Goal: Check status: Check status

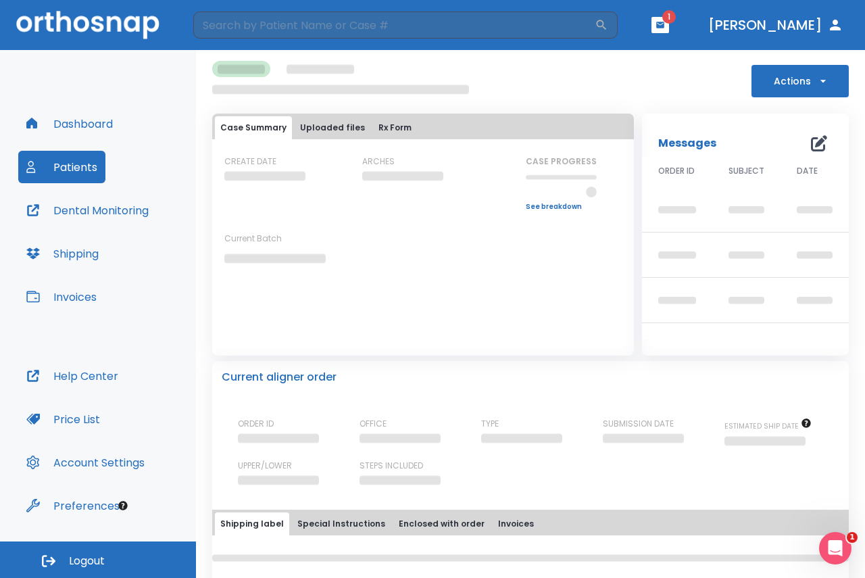
click at [59, 172] on button "Patients" at bounding box center [61, 167] width 87 height 32
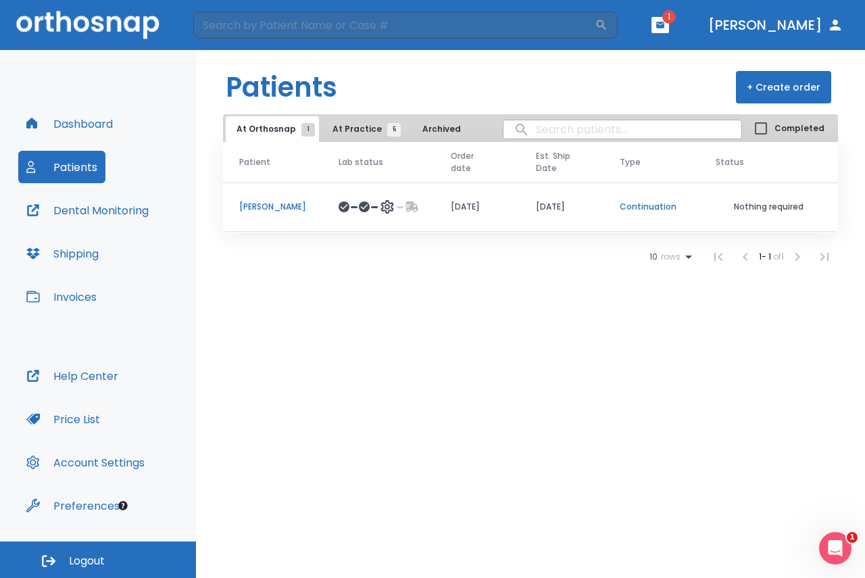
click at [277, 207] on p "[PERSON_NAME]" at bounding box center [272, 207] width 67 height 12
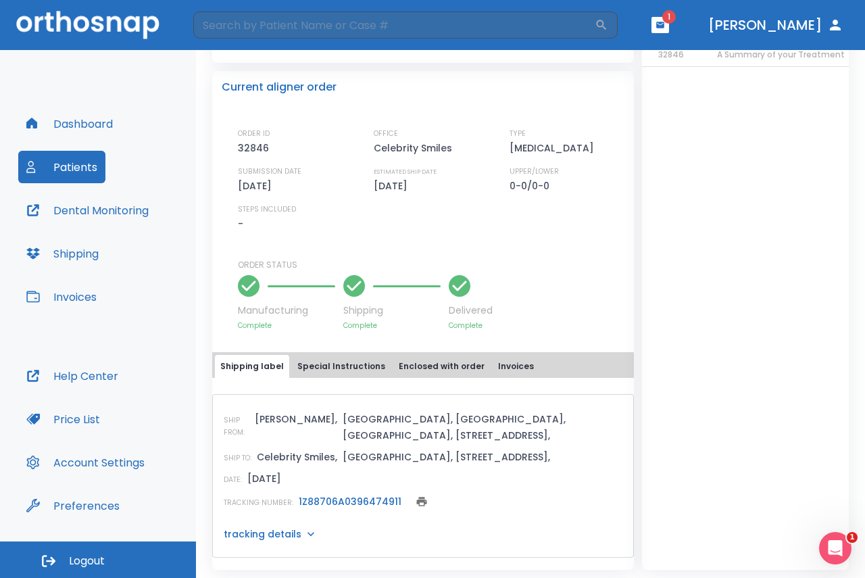
scroll to position [285, 0]
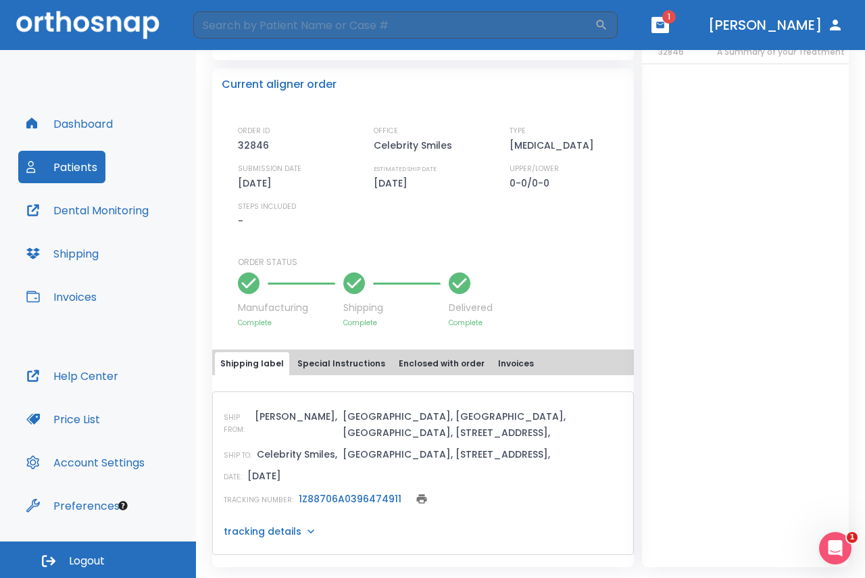
click at [355, 496] on link "1Z88706A0396474911" at bounding box center [350, 499] width 103 height 14
click at [175, 60] on div "Dashboard Patients Dental Monitoring Shipping Invoices Help Center Price List A…" at bounding box center [98, 295] width 196 height 491
click at [82, 251] on button "Shipping" at bounding box center [62, 253] width 89 height 32
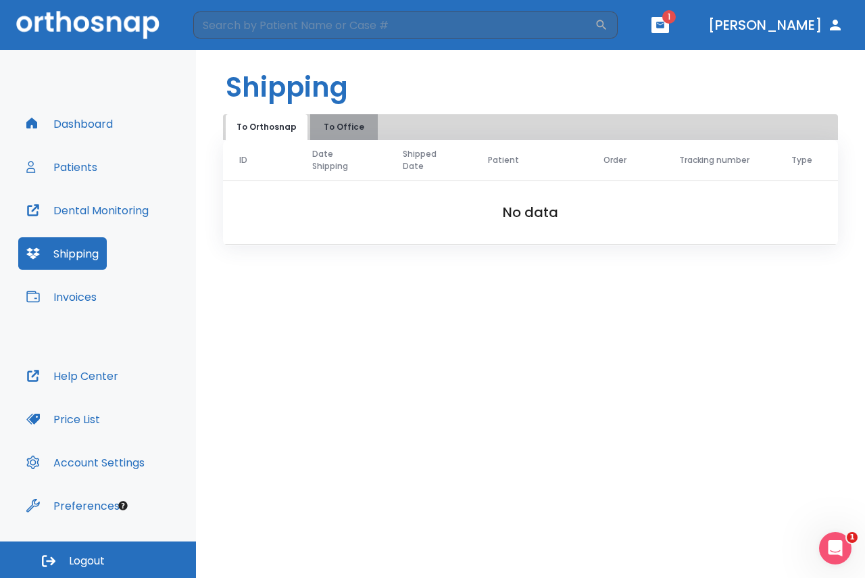
click at [344, 128] on button "To Office" at bounding box center [344, 127] width 68 height 26
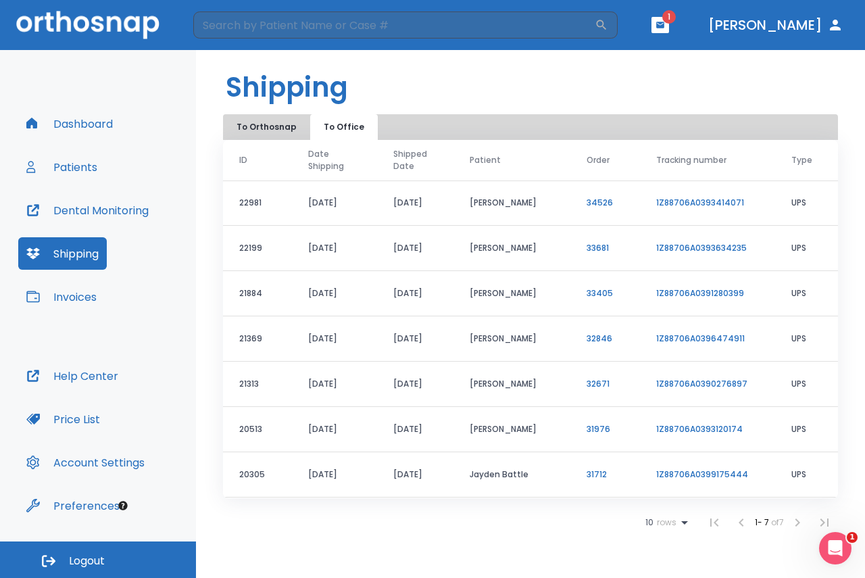
click at [422, 431] on tbody "22981 [DATE] [DATE] [PERSON_NAME] 34526 1Z88706A0393414071 UPS 22199 [DATE] [DA…" at bounding box center [530, 338] width 615 height 317
click at [473, 129] on div "To Orthosnap To Office" at bounding box center [530, 127] width 615 height 26
click at [479, 67] on header "Shipping" at bounding box center [530, 82] width 669 height 64
click at [78, 162] on button "Patients" at bounding box center [61, 167] width 87 height 32
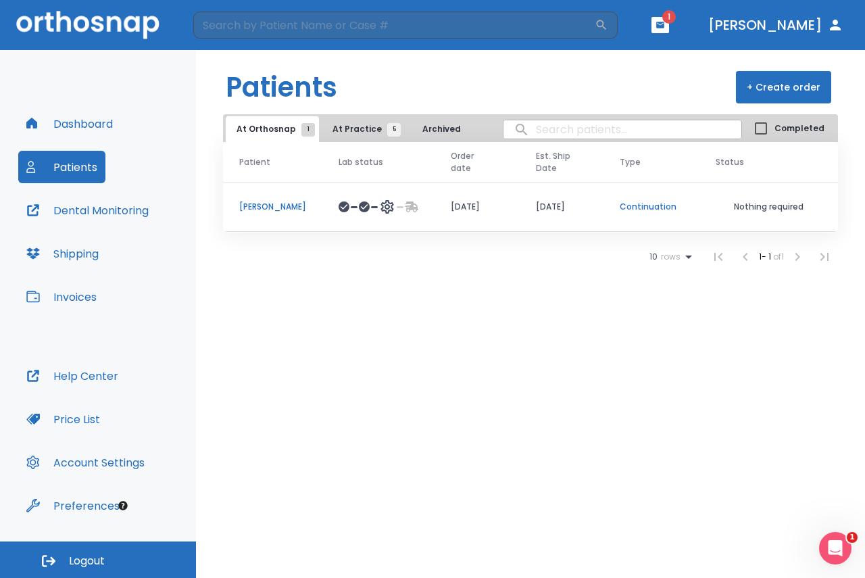
click at [260, 205] on p "[PERSON_NAME]" at bounding box center [272, 207] width 67 height 12
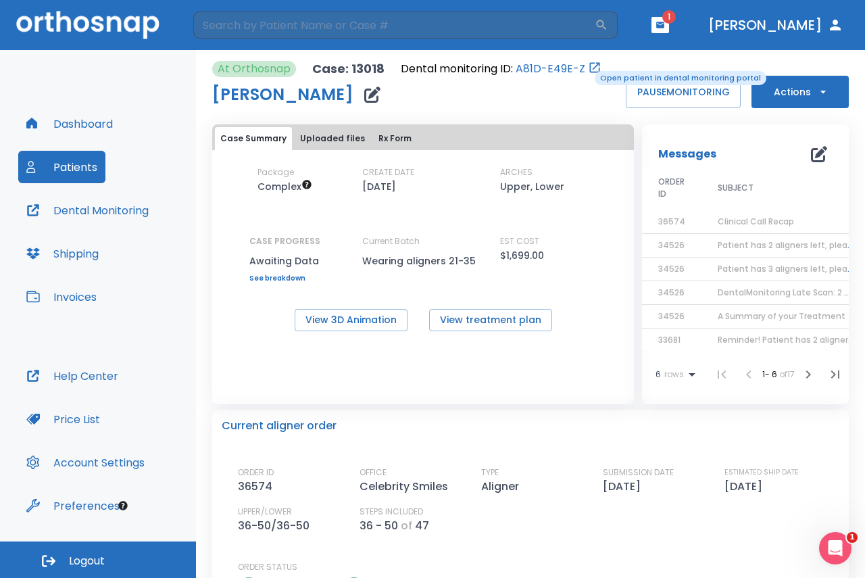
click at [590, 70] on icon "Open patient in dental monitoring portal" at bounding box center [595, 68] width 10 height 10
click at [566, 64] on link "A81D-E49E-Z" at bounding box center [551, 69] width 70 height 16
